Goal: Transaction & Acquisition: Download file/media

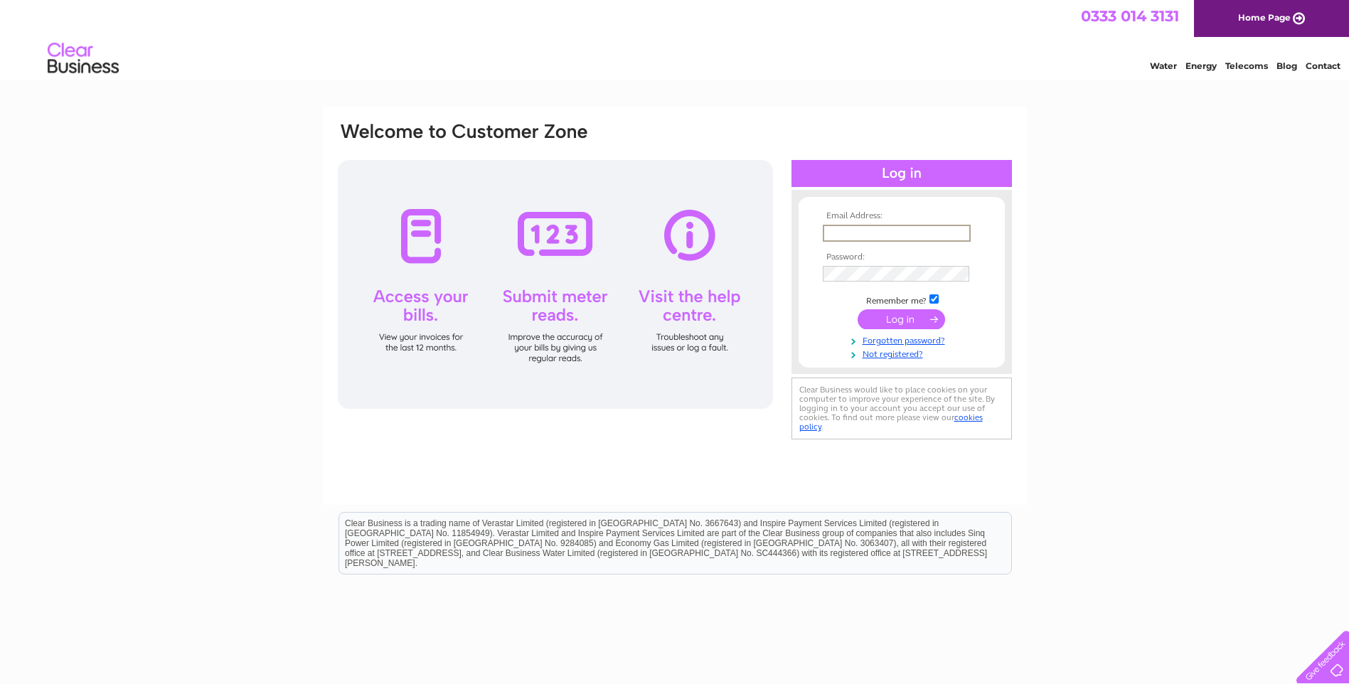
drag, startPoint x: 0, startPoint y: 0, endPoint x: 862, endPoint y: 233, distance: 892.8
click at [862, 233] on input "text" at bounding box center [897, 233] width 148 height 17
type input "raycampbell@taysidemrt.onmicrosoft.com"
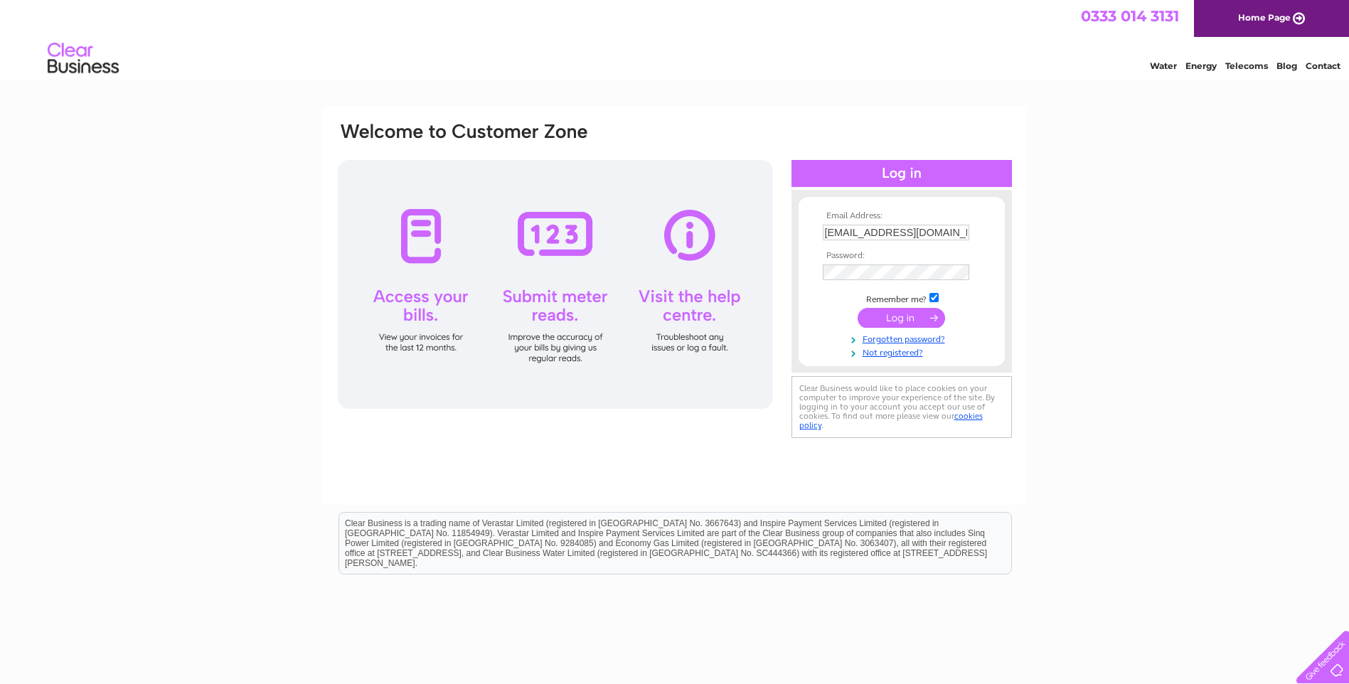
click at [900, 320] on input "submit" at bounding box center [901, 318] width 87 height 20
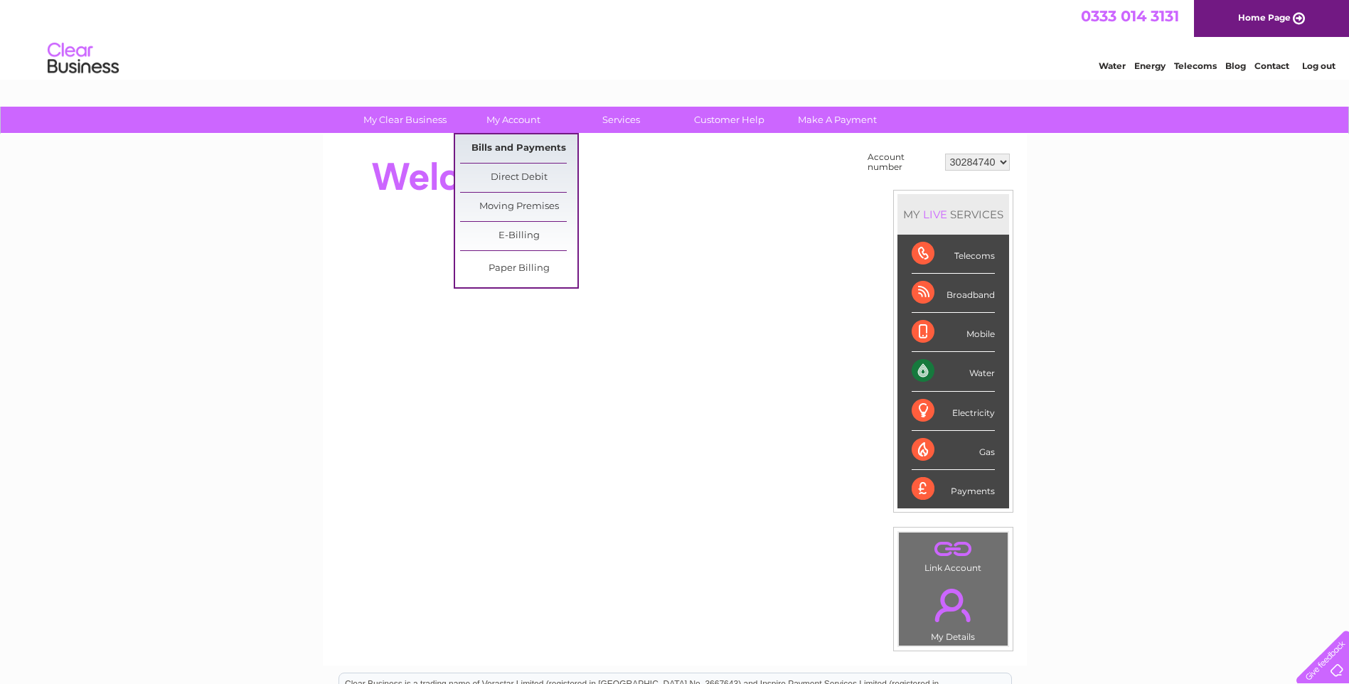
click at [518, 146] on link "Bills and Payments" at bounding box center [518, 148] width 117 height 28
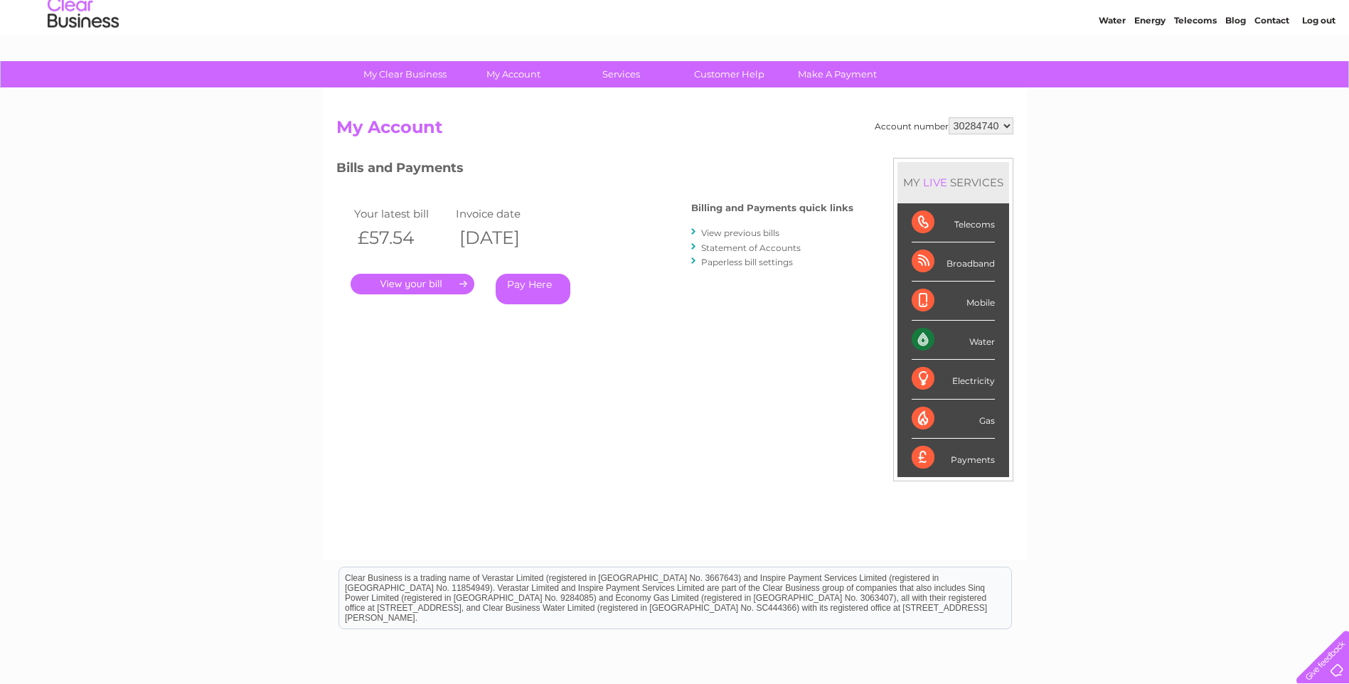
scroll to position [71, 0]
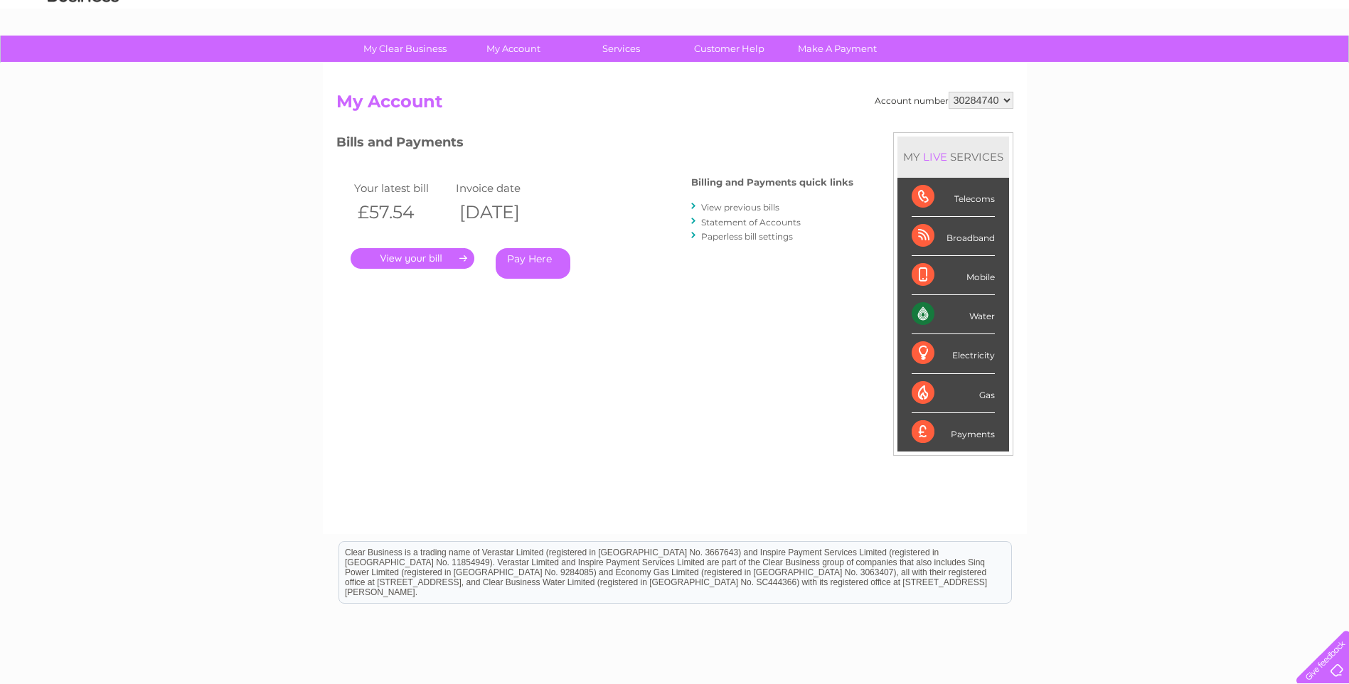
click at [722, 208] on link "View previous bills" at bounding box center [740, 207] width 78 height 11
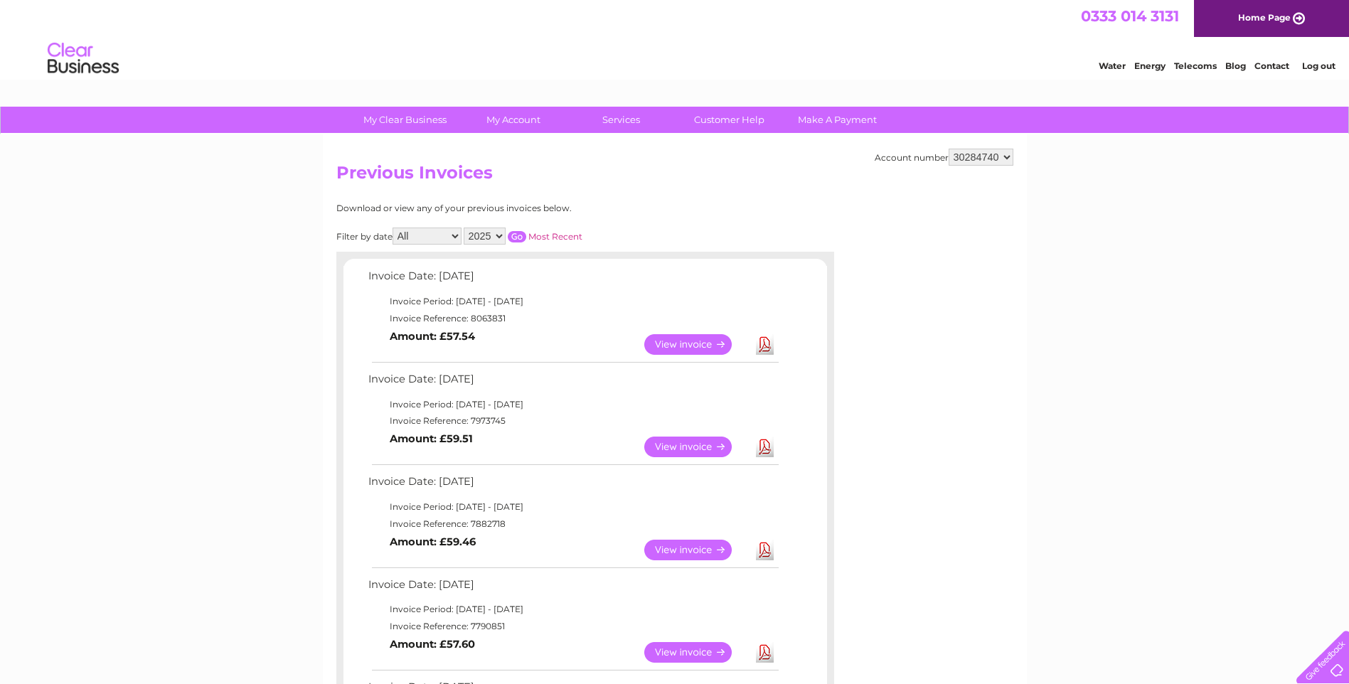
click at [694, 448] on link "View" at bounding box center [696, 447] width 105 height 21
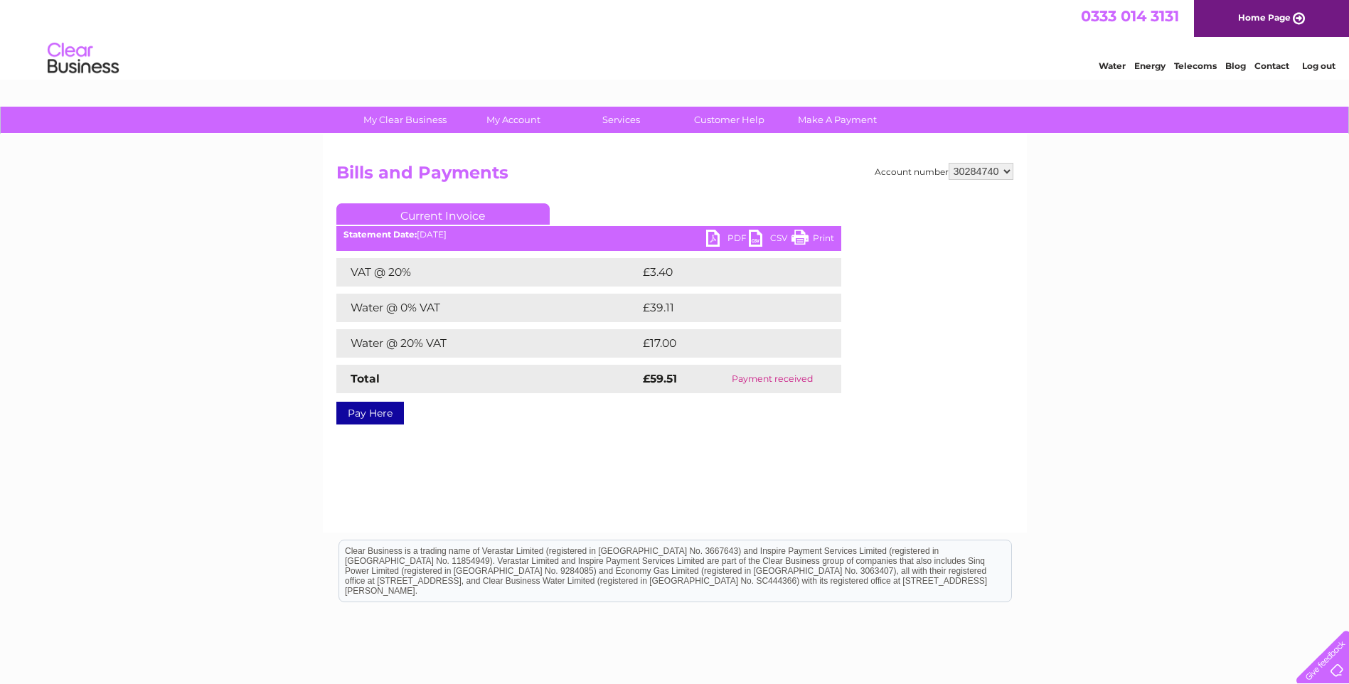
click at [710, 241] on link "PDF" at bounding box center [727, 240] width 43 height 21
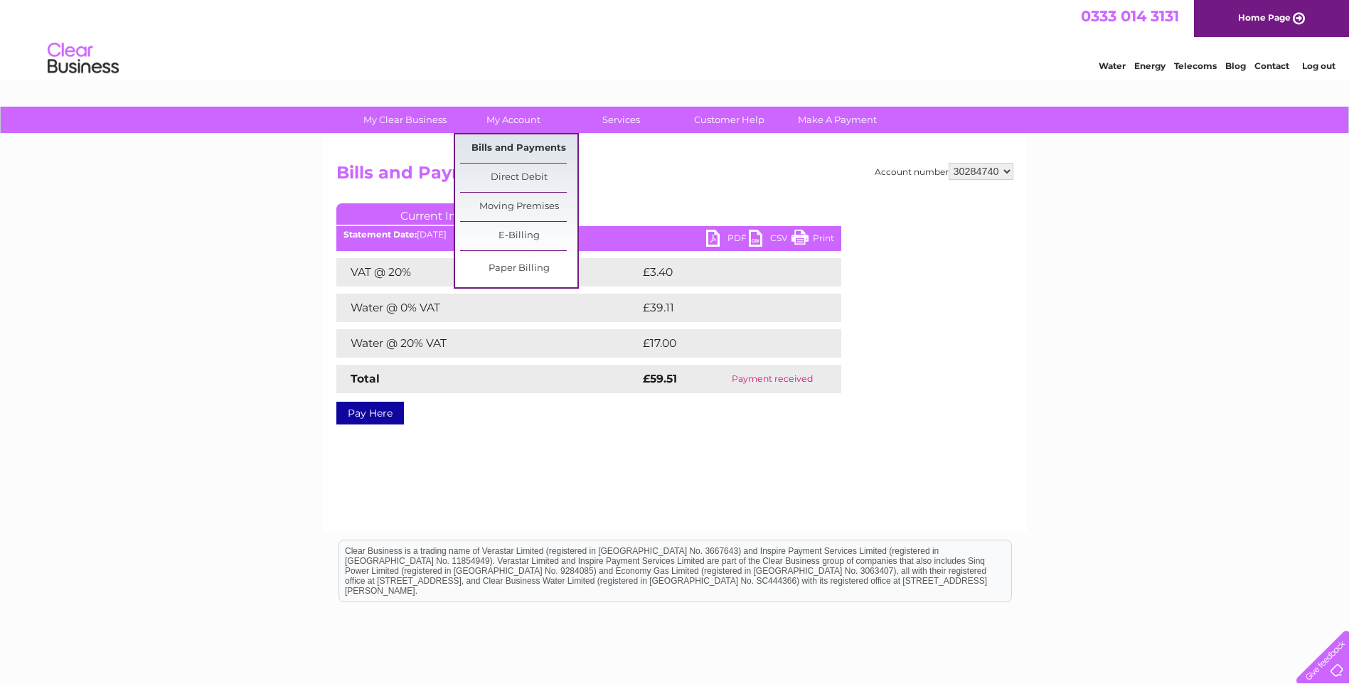
click at [507, 146] on link "Bills and Payments" at bounding box center [518, 148] width 117 height 28
click at [508, 146] on link "Bills and Payments" at bounding box center [518, 148] width 117 height 28
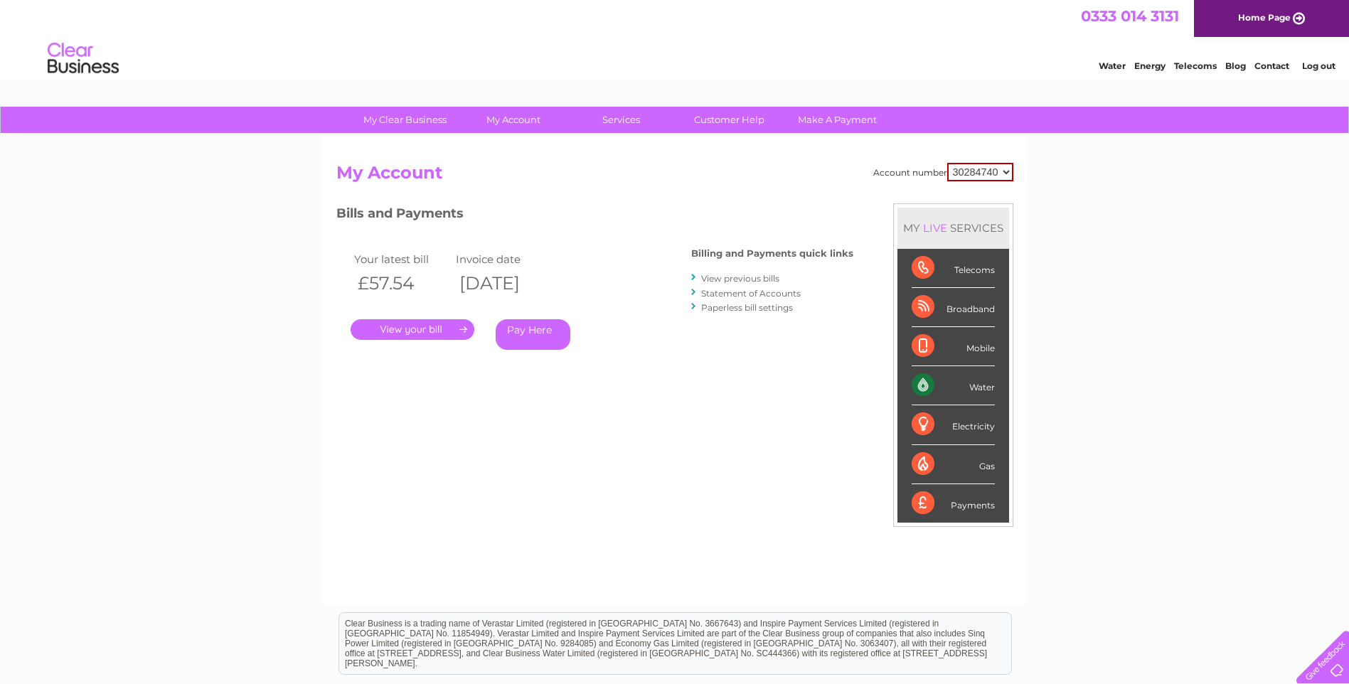
click at [738, 277] on link "View previous bills" at bounding box center [740, 278] width 78 height 11
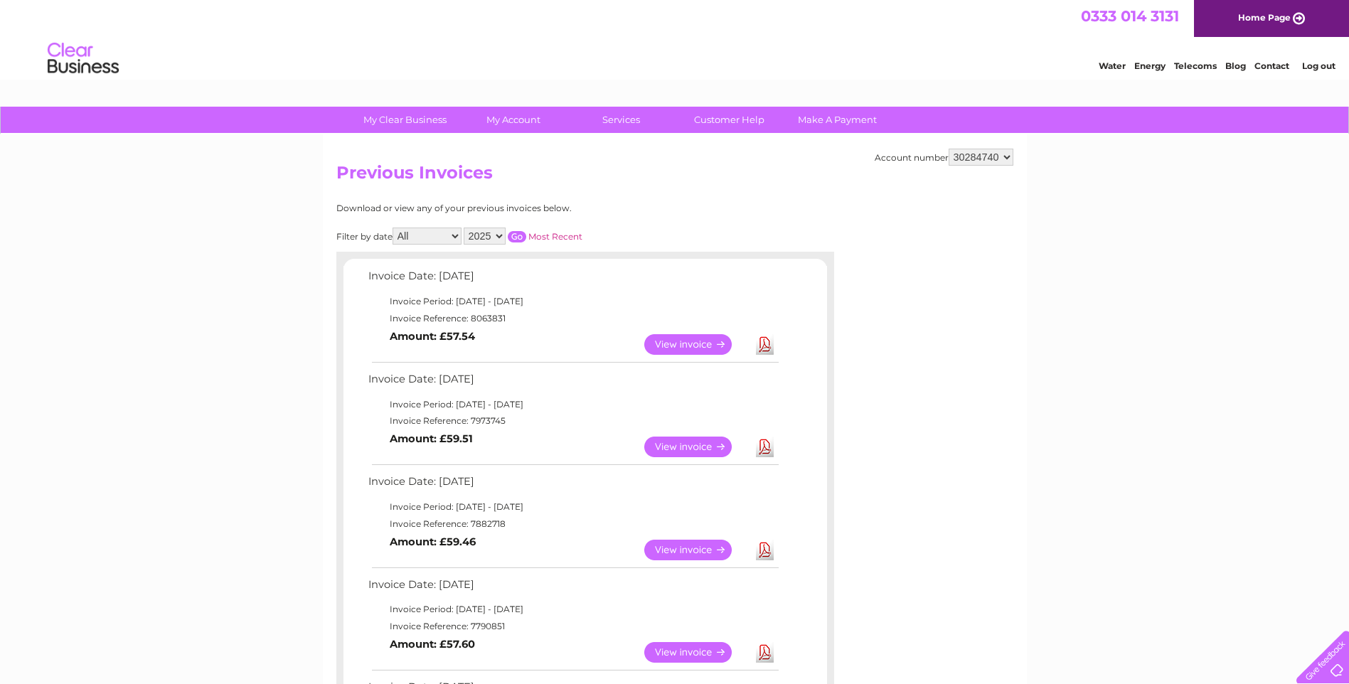
click at [701, 549] on link "View" at bounding box center [696, 550] width 105 height 21
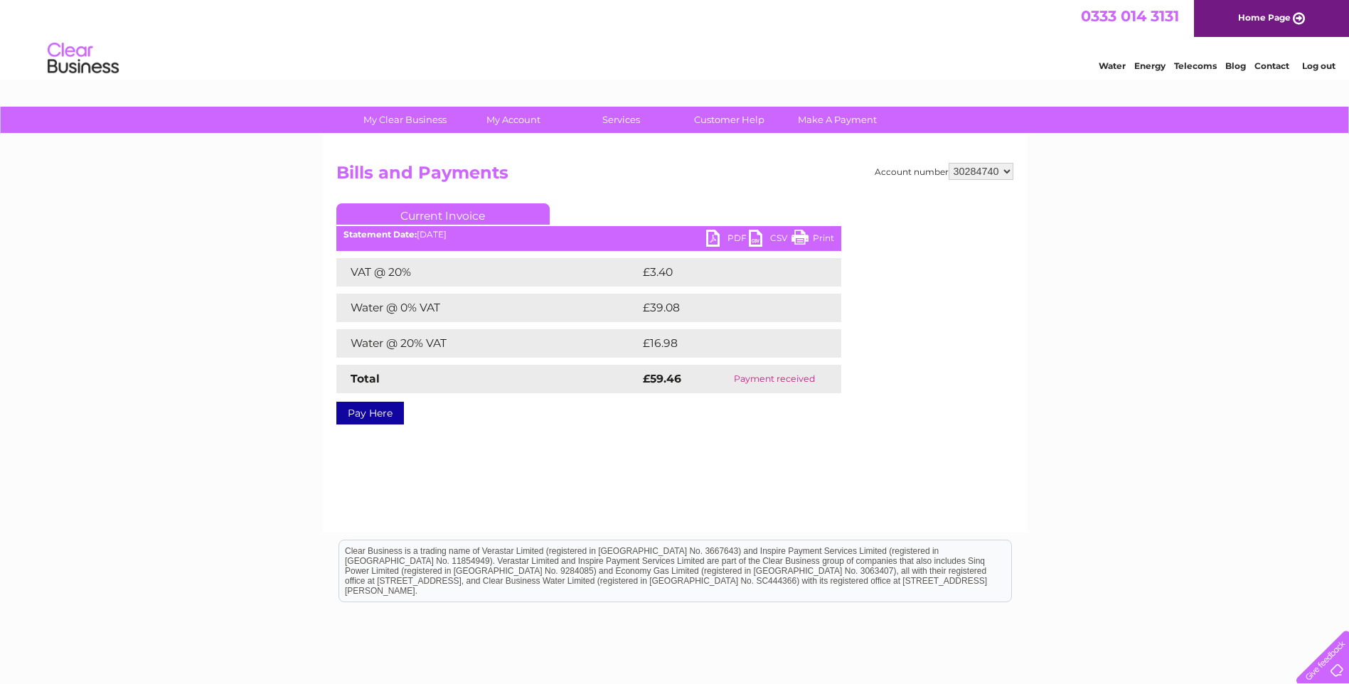
click at [712, 235] on link "PDF" at bounding box center [727, 240] width 43 height 21
click at [1313, 65] on link "Log out" at bounding box center [1318, 65] width 33 height 11
